Goal: Entertainment & Leisure: Consume media (video, audio)

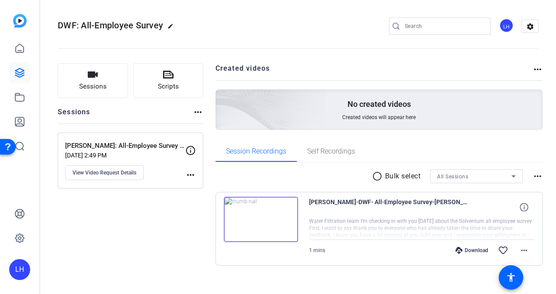
click at [277, 210] on img at bounding box center [261, 219] width 74 height 45
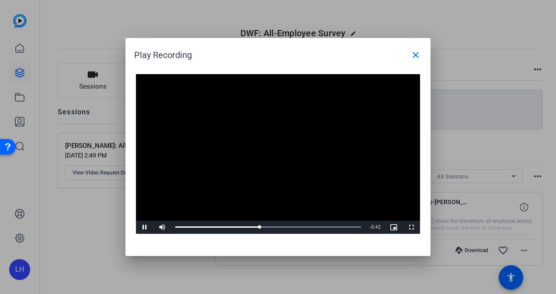
click at [322, 55] on div "Play Recording close" at bounding box center [280, 55] width 292 height 21
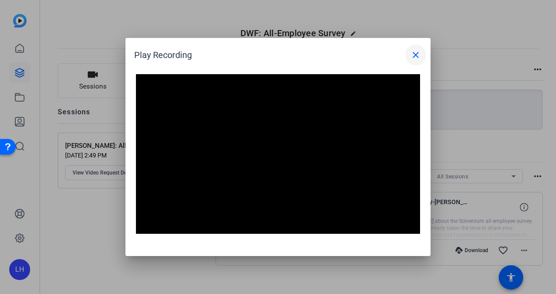
click at [420, 54] on mat-icon "close" at bounding box center [415, 55] width 10 height 10
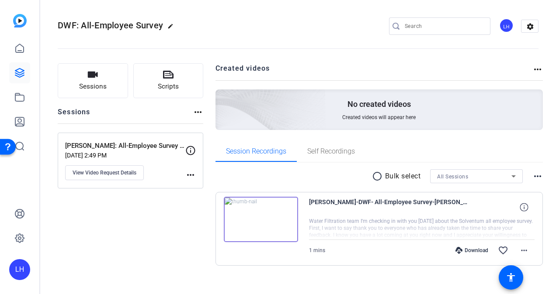
click at [259, 219] on img at bounding box center [261, 219] width 74 height 45
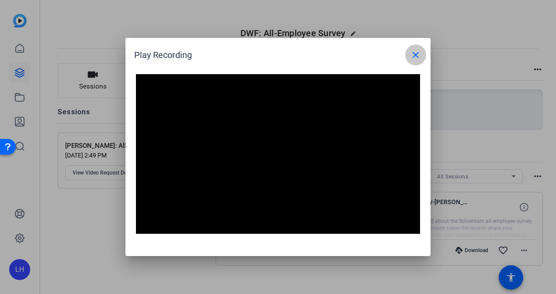
click at [419, 55] on mat-icon "close" at bounding box center [415, 55] width 10 height 10
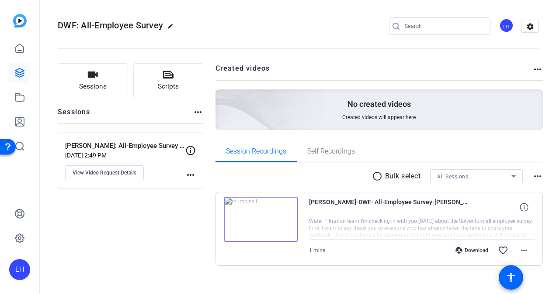
click at [265, 204] on img at bounding box center [261, 219] width 74 height 45
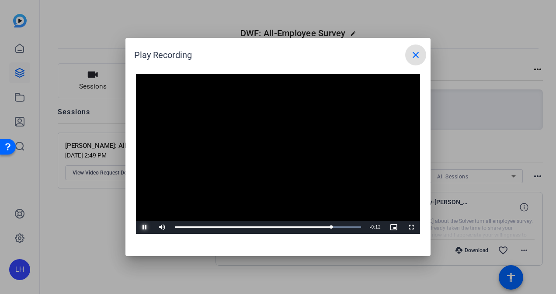
click at [146, 228] on span "Video Player" at bounding box center [144, 228] width 17 height 0
